Goal: Task Accomplishment & Management: Manage account settings

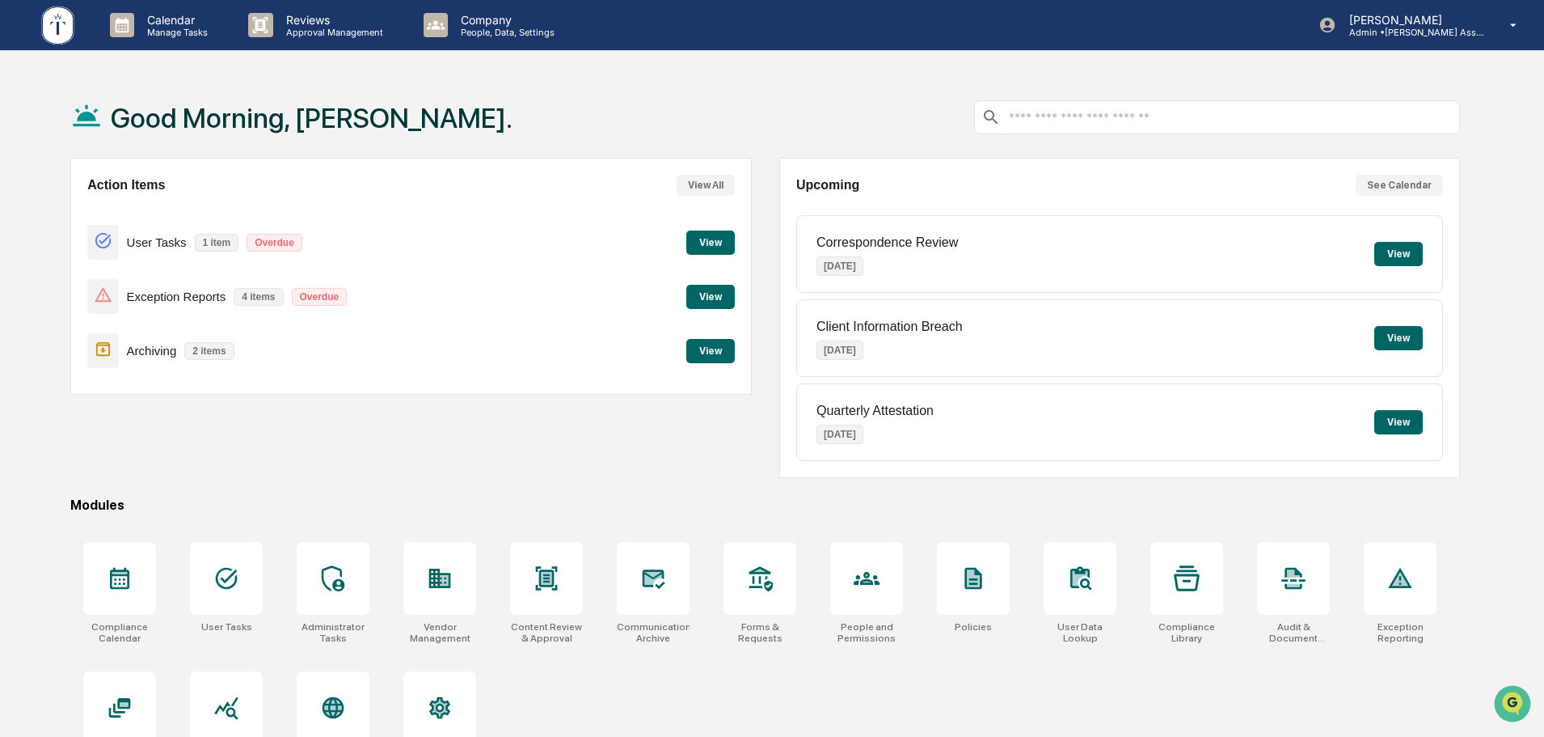
click at [699, 298] on button "View" at bounding box center [711, 297] width 49 height 24
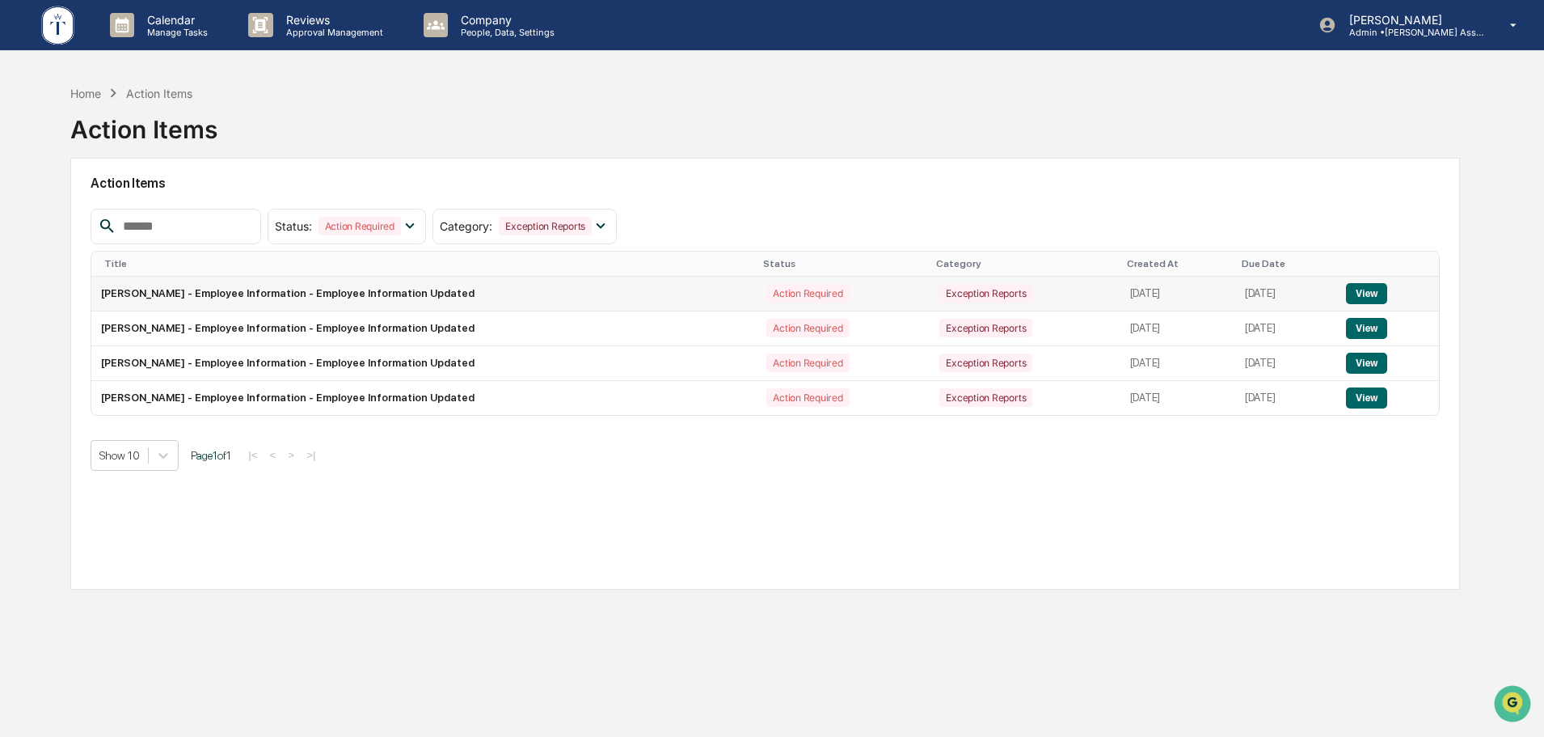
click at [1376, 295] on button "View" at bounding box center [1366, 293] width 41 height 21
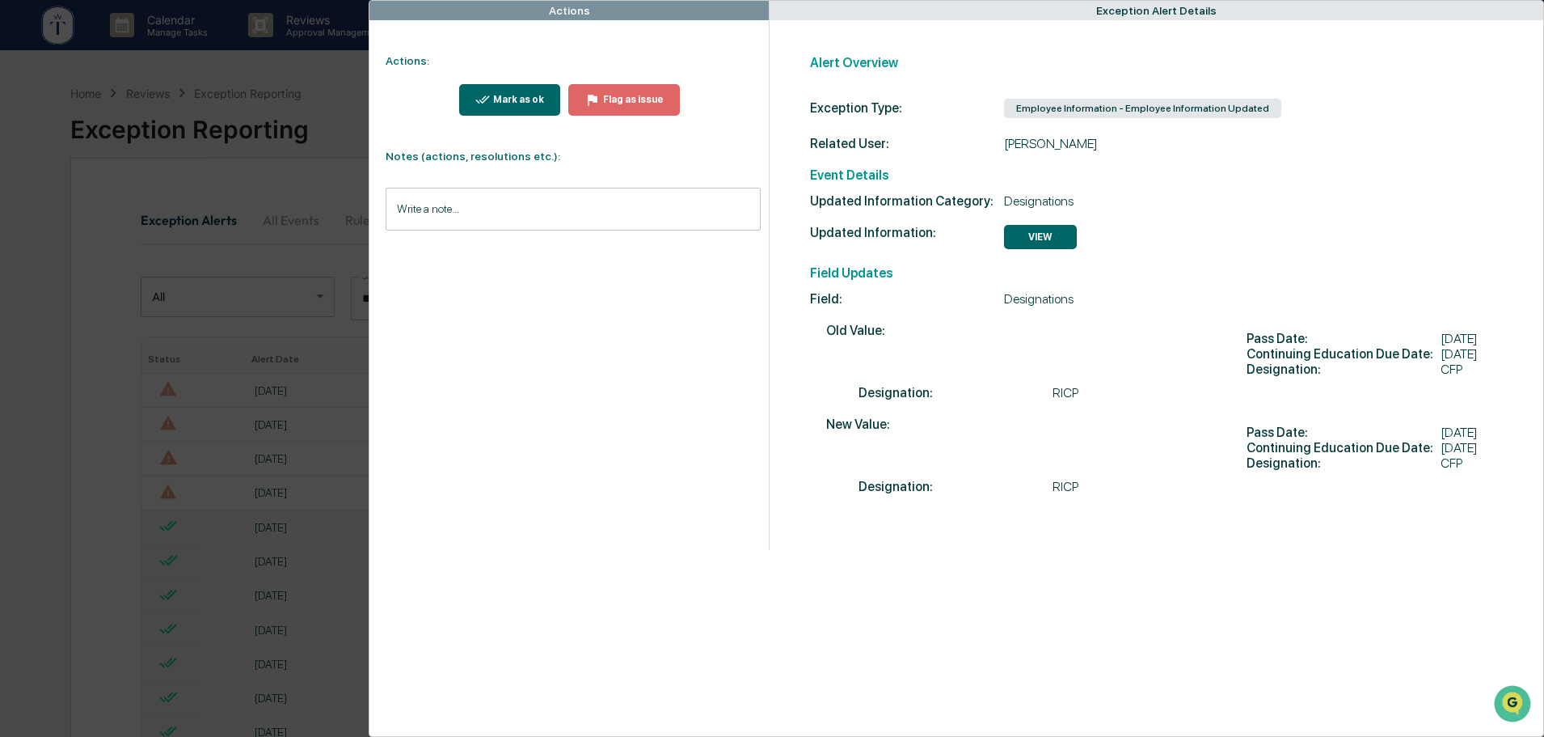
click at [294, 70] on div "Actions Actions: Mark as ok Flag as issue Notes (actions, resolutions etc.): Wr…" at bounding box center [772, 368] width 1544 height 737
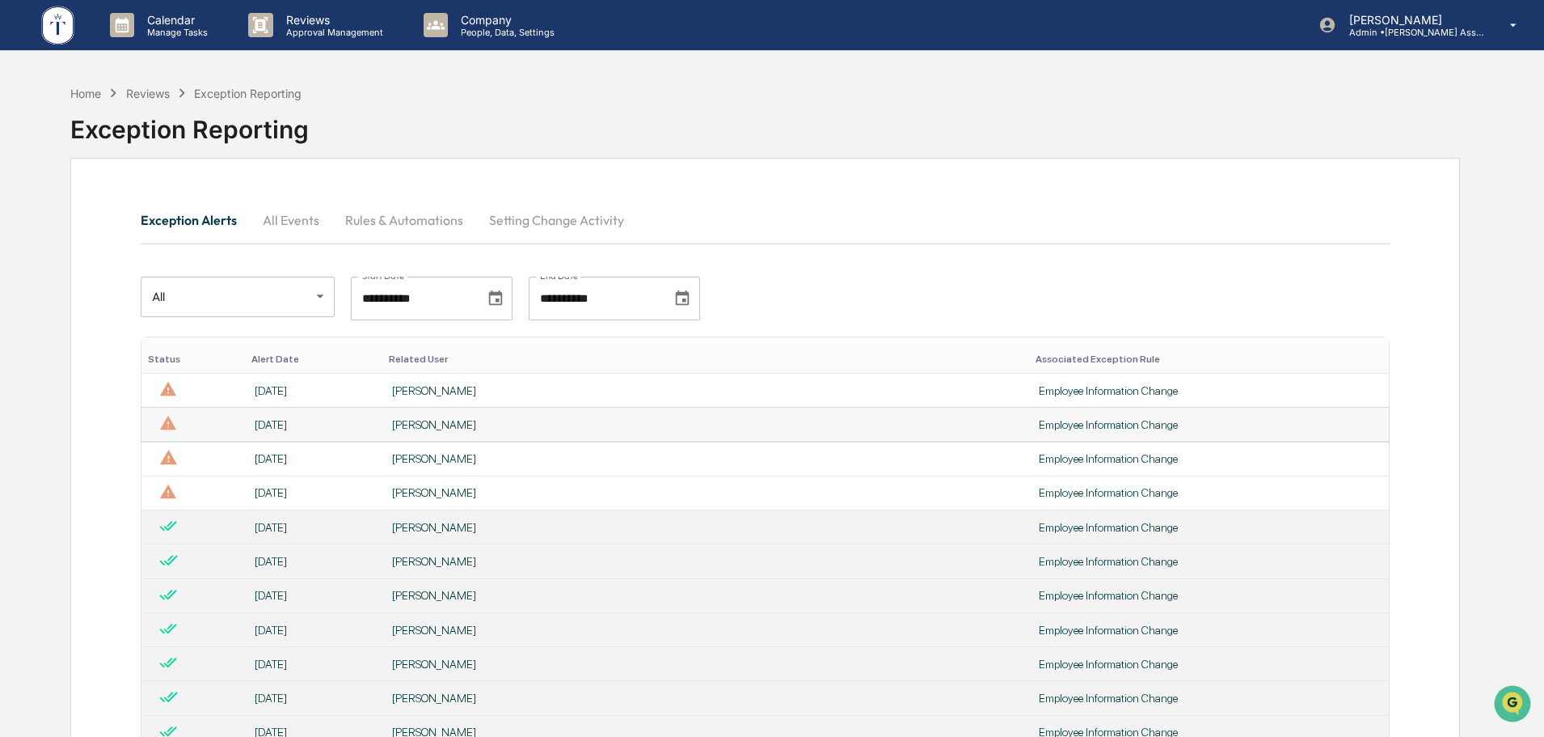
click at [1039, 420] on div "Employee Information Change" at bounding box center [1209, 424] width 340 height 13
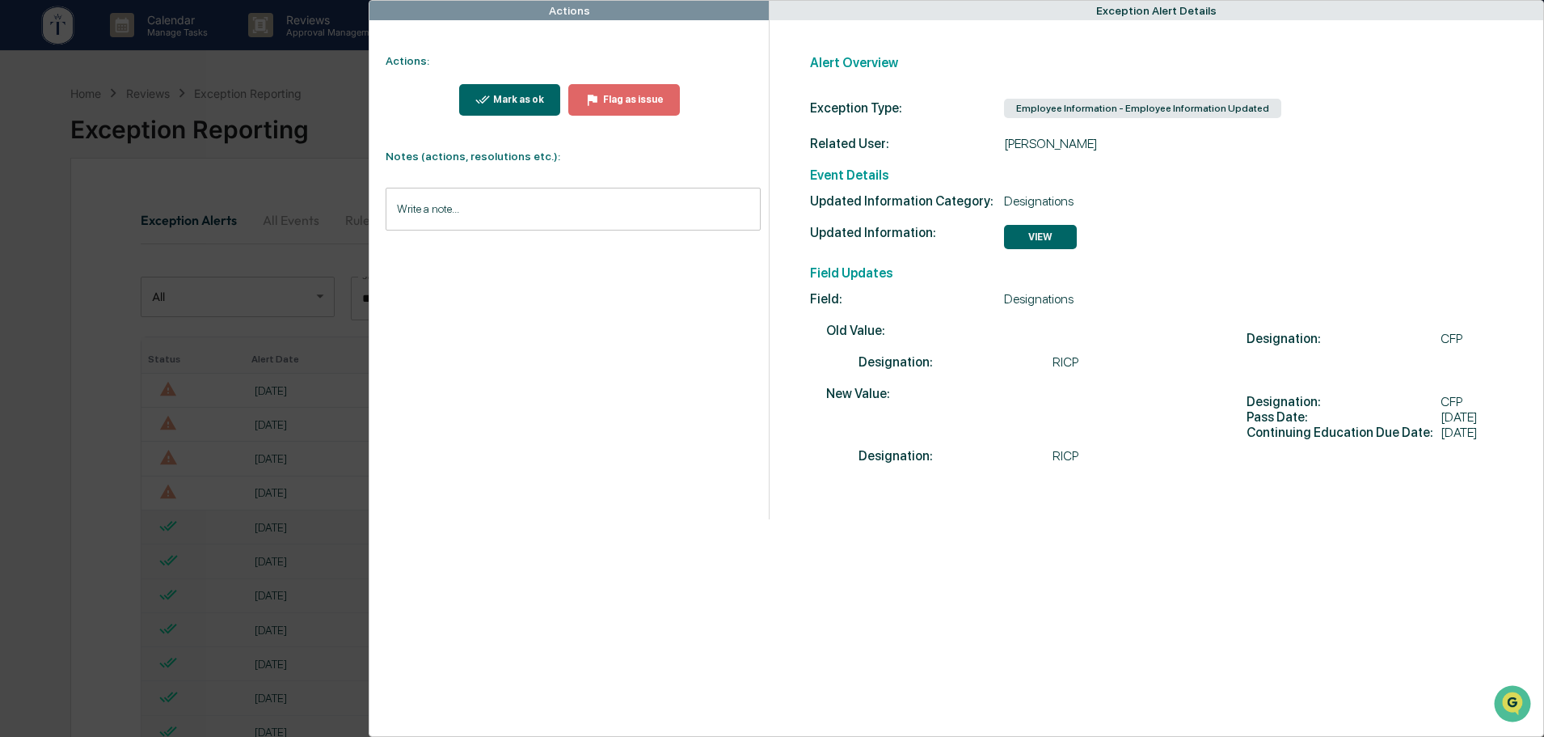
click at [336, 70] on div "Actions Actions: Mark as ok Flag as issue Notes (actions, resolutions etc.): Wr…" at bounding box center [772, 368] width 1544 height 737
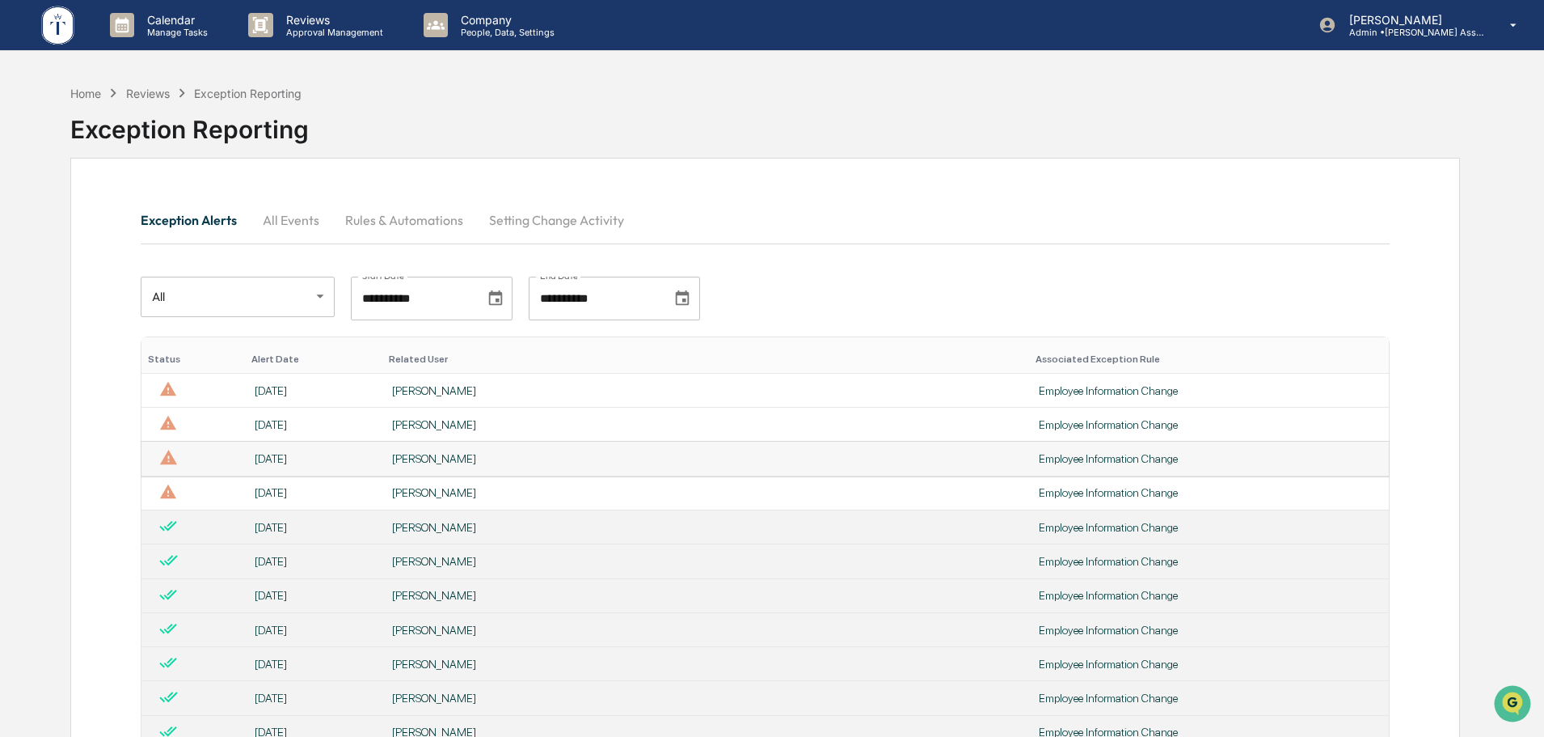
click at [1039, 459] on div "Employee Information Change" at bounding box center [1209, 458] width 340 height 13
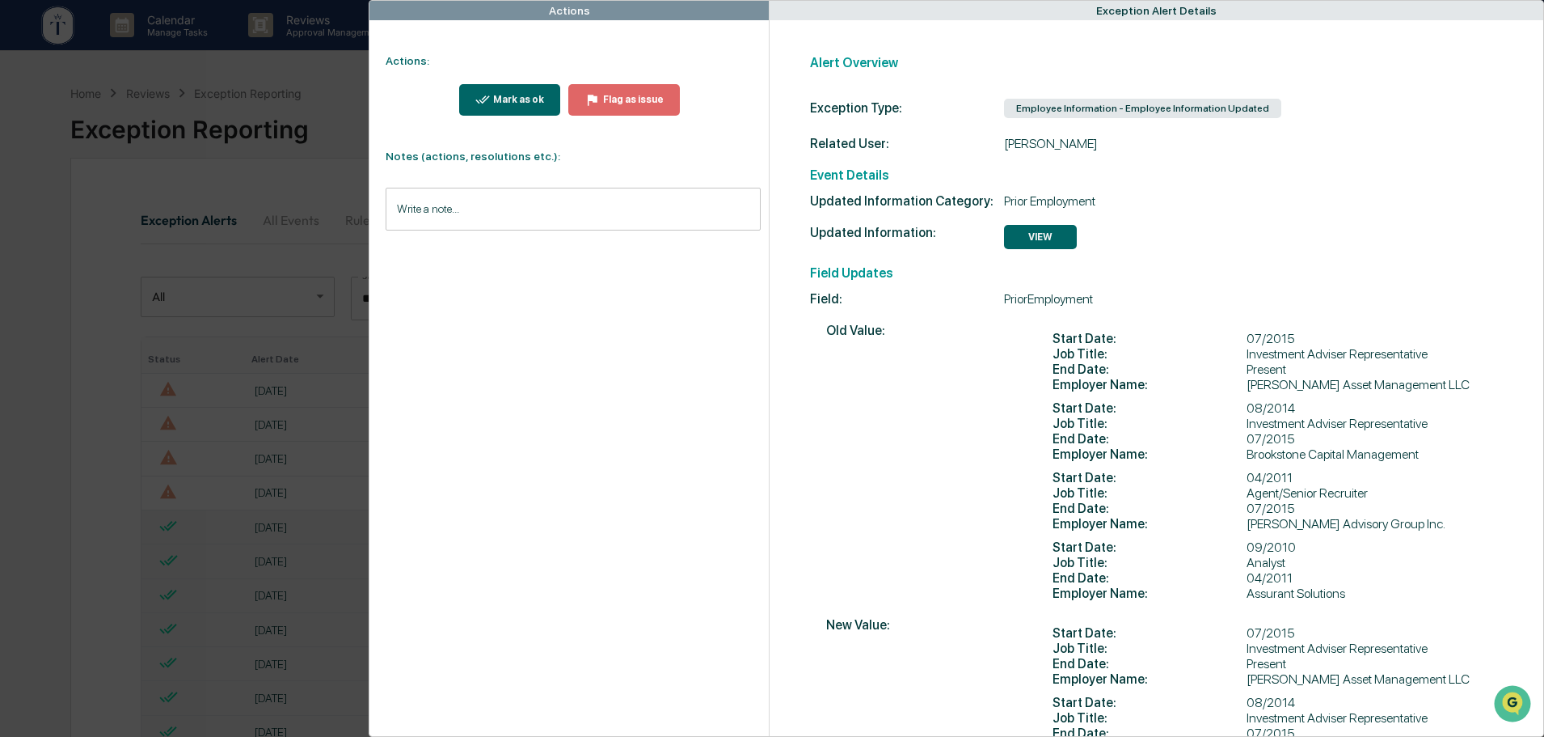
click at [286, 65] on div "Actions Actions: Mark as ok Flag as issue Notes (actions, resolutions etc.): Wr…" at bounding box center [772, 368] width 1544 height 737
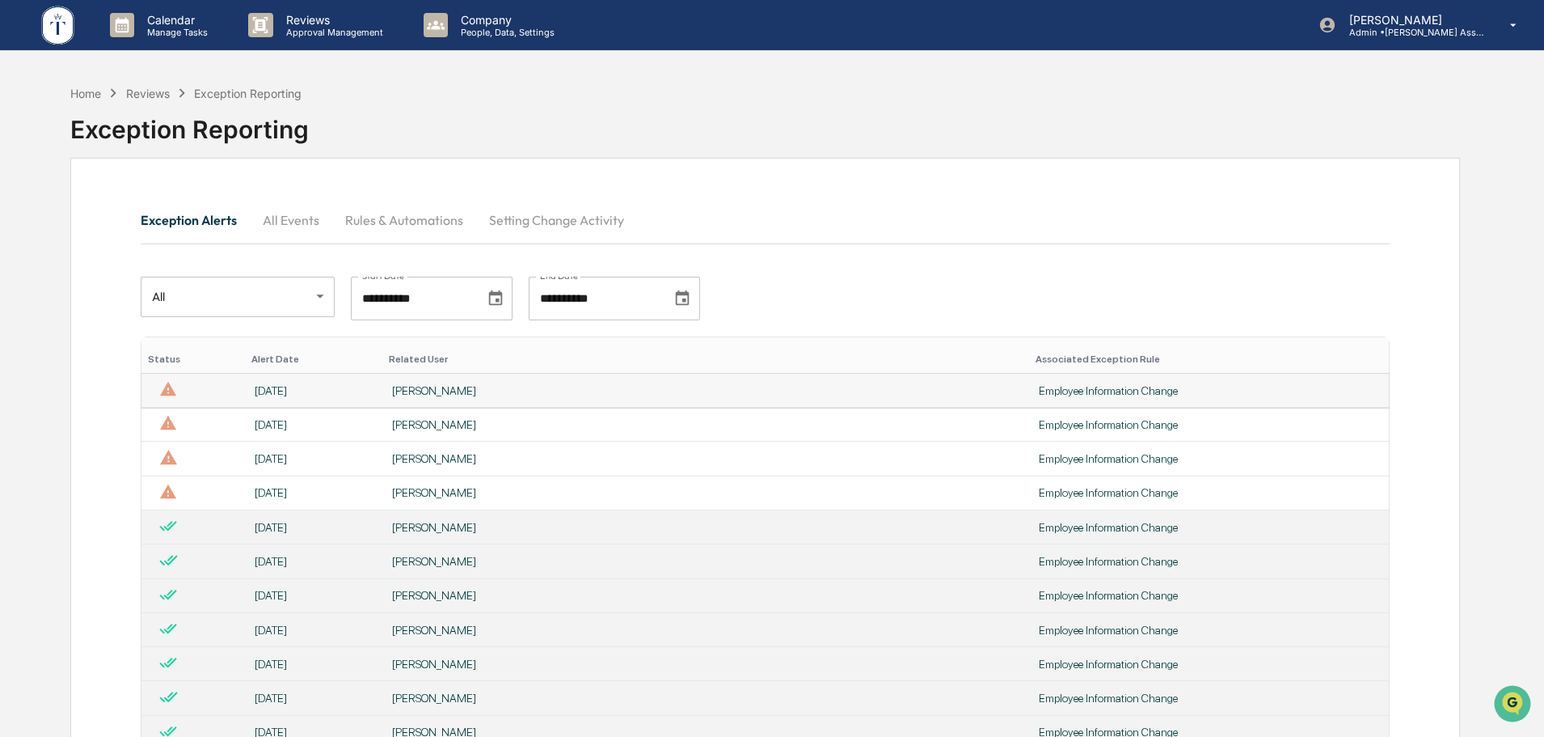
click at [1039, 391] on div "Employee Information Change" at bounding box center [1209, 390] width 340 height 13
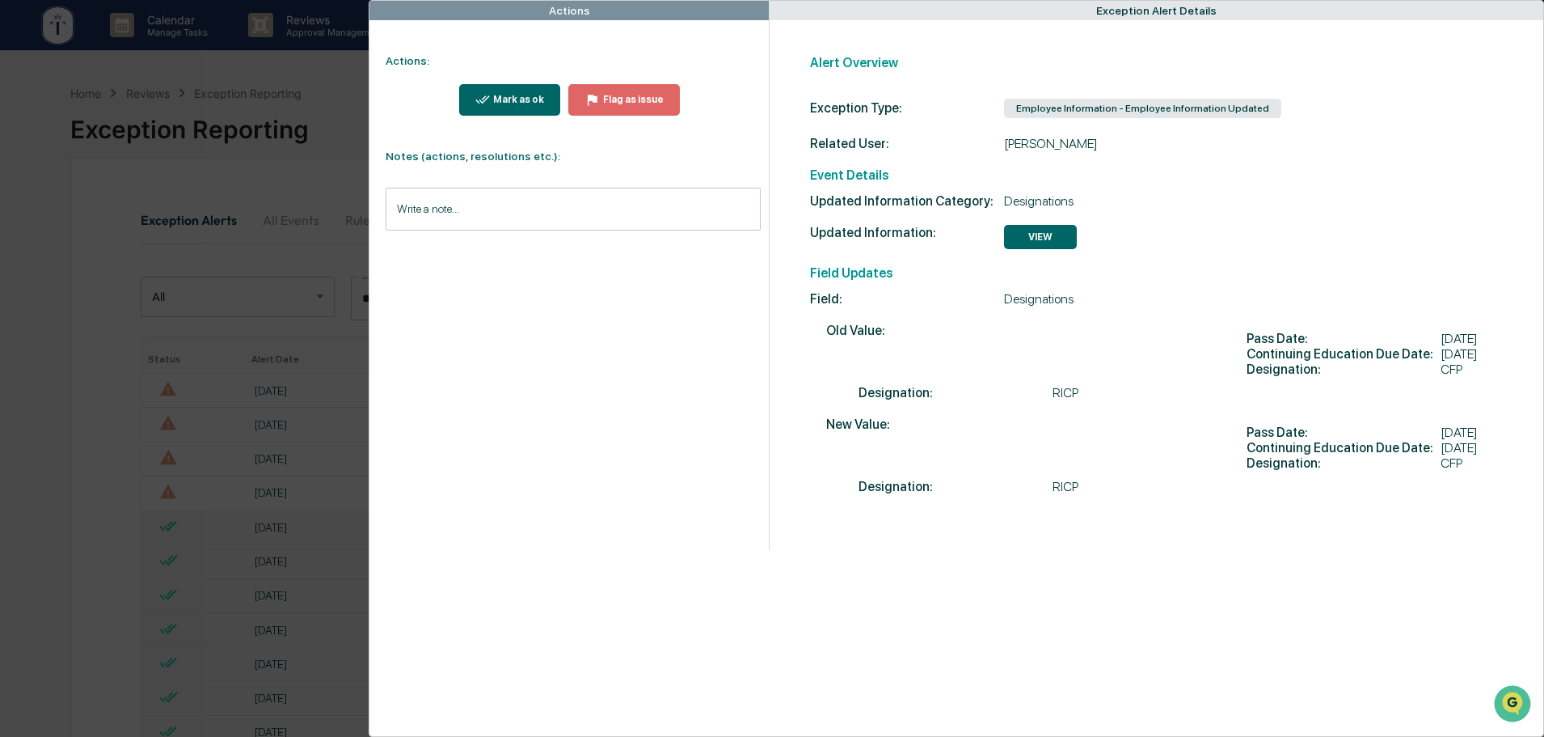
click at [252, 76] on div "Actions Actions: Mark as ok Flag as issue Notes (actions, resolutions etc.): Wr…" at bounding box center [772, 368] width 1544 height 737
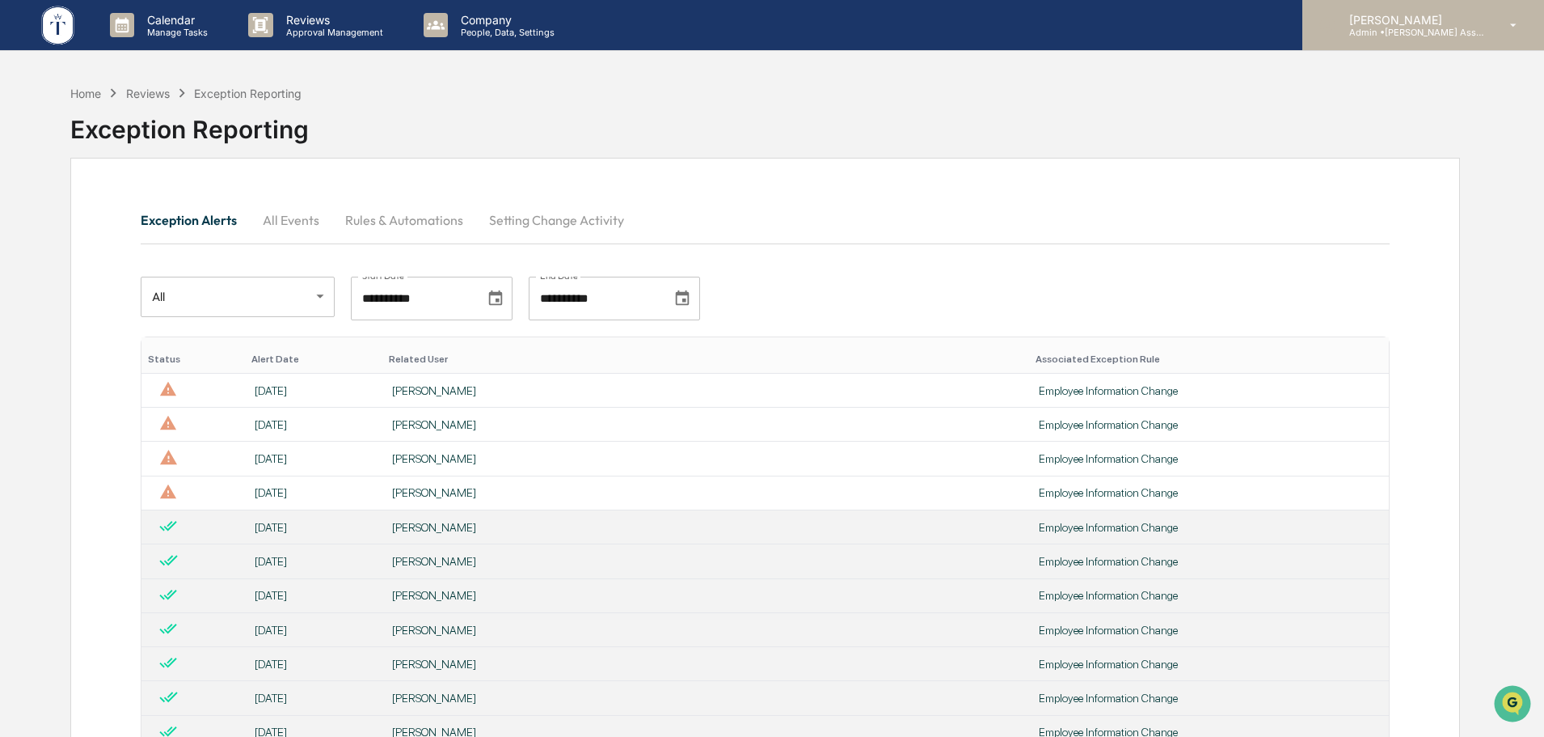
click at [1392, 32] on p "Admin • [PERSON_NAME] Asset Management LLC" at bounding box center [1412, 32] width 150 height 11
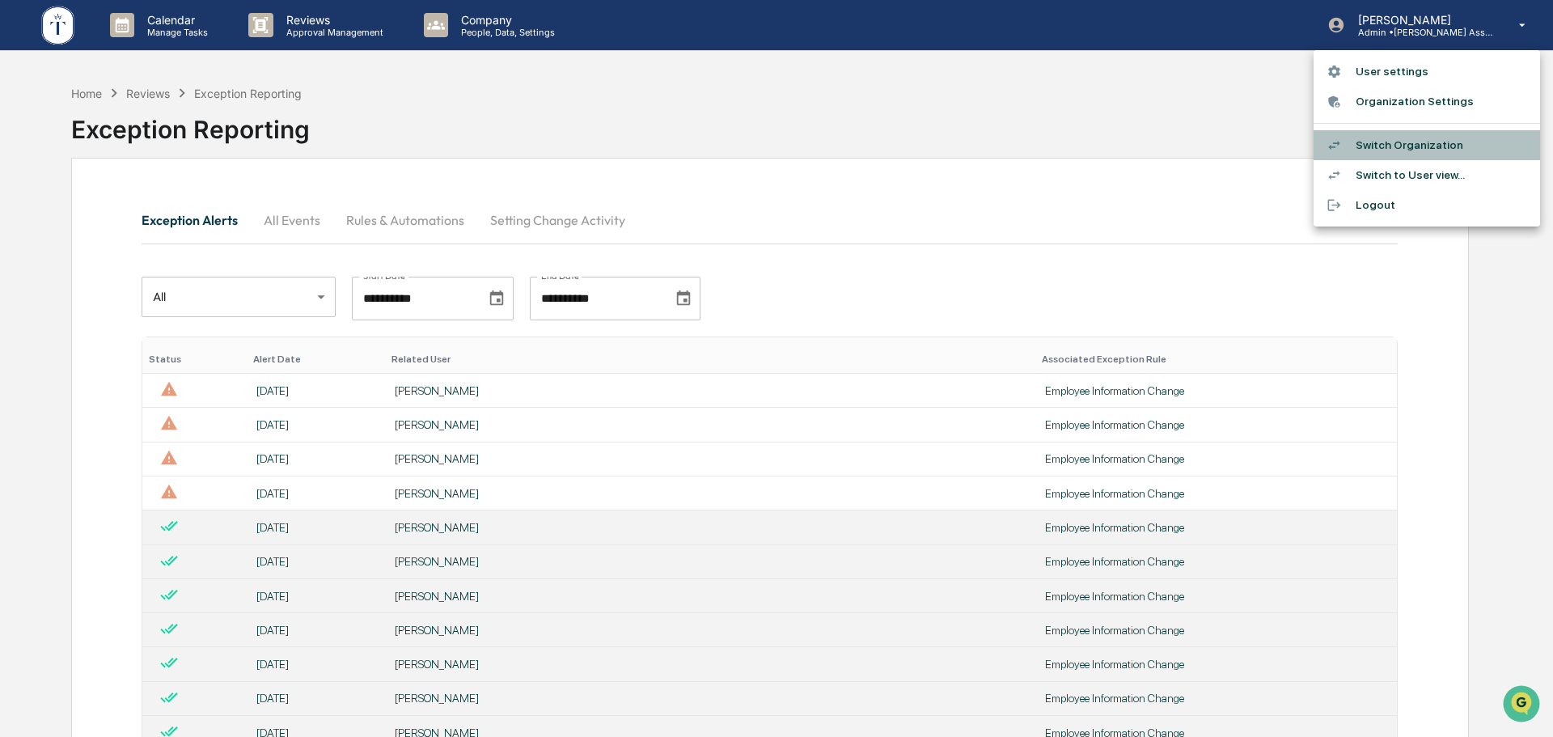
click at [1379, 149] on li "Switch Organization" at bounding box center [1426, 145] width 226 height 30
